Goal: Task Accomplishment & Management: Use online tool/utility

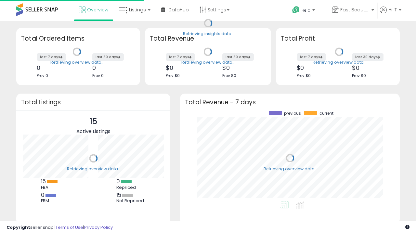
scroll to position [90, 207]
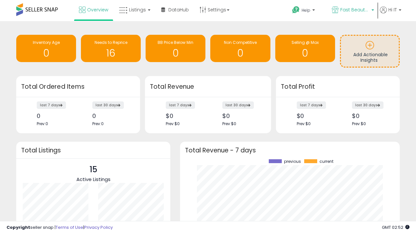
click at [352, 10] on span "Fast Beauty ([GEOGRAPHIC_DATA])" at bounding box center [354, 9] width 29 height 6
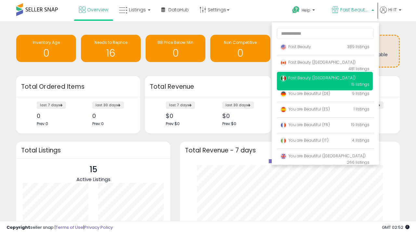
click at [325, 141] on span "You are Beautiful (IT)" at bounding box center [304, 140] width 48 height 6
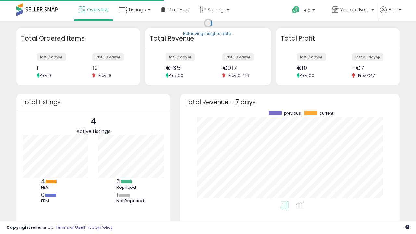
scroll to position [90, 207]
click at [134, 10] on span "Listings" at bounding box center [137, 9] width 17 height 6
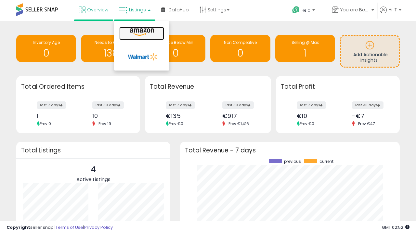
click at [141, 32] on icon at bounding box center [142, 32] width 28 height 8
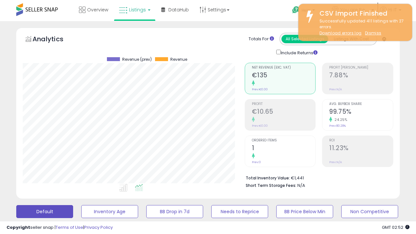
scroll to position [177, 0]
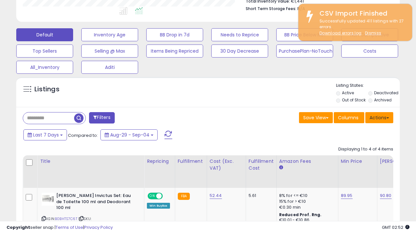
click at [379, 117] on button "Actions" at bounding box center [379, 117] width 28 height 11
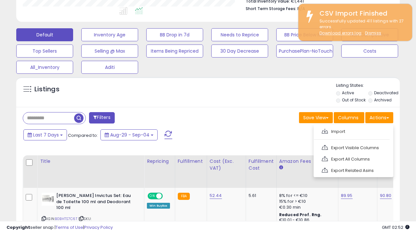
click at [325, 130] on span at bounding box center [325, 131] width 6 height 5
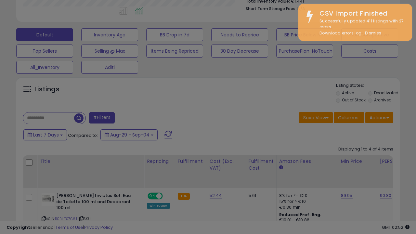
type input "**********"
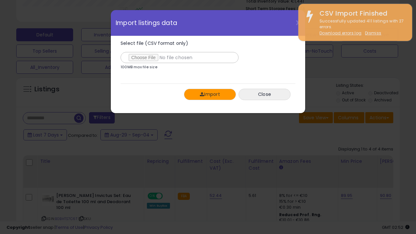
click at [210, 94] on button "Import" at bounding box center [210, 94] width 52 height 11
